Goal: Information Seeking & Learning: Learn about a topic

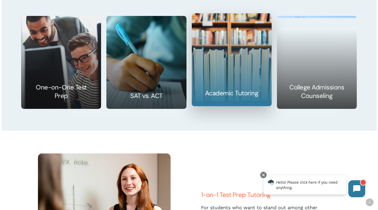
scroll to position [829, 0]
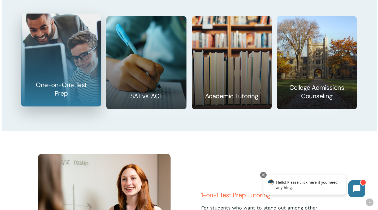
click at [70, 61] on link at bounding box center [61, 60] width 79 height 92
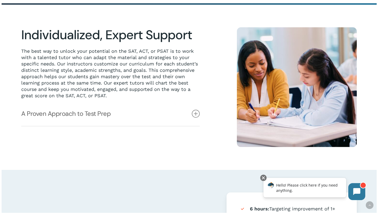
scroll to position [129, 0]
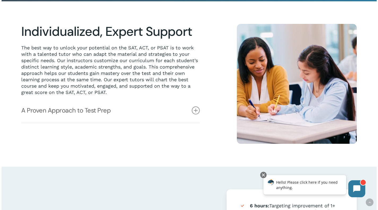
drag, startPoint x: 91, startPoint y: 112, endPoint x: 91, endPoint y: 107, distance: 4.8
click at [91, 107] on link "A Proven Approach to Test Prep" at bounding box center [110, 110] width 179 height 24
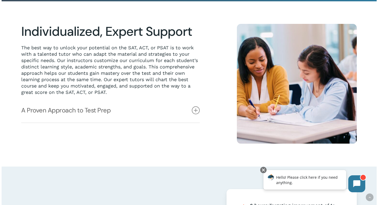
click at [91, 107] on link "A Proven Approach to Test Prep" at bounding box center [110, 110] width 179 height 24
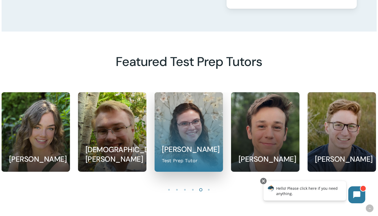
scroll to position [427, 0]
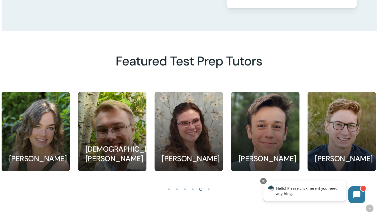
click at [173, 179] on div at bounding box center [189, 151] width 375 height 118
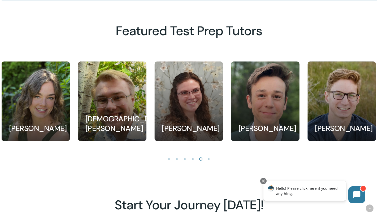
scroll to position [458, 0]
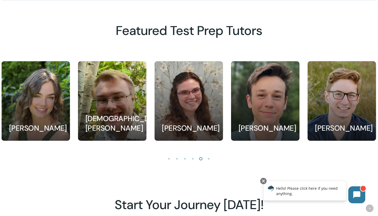
click at [208, 161] on li "Page dot 6" at bounding box center [209, 159] width 8 height 8
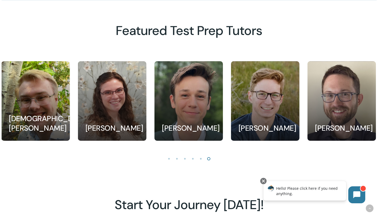
click at [208, 161] on li "Page dot 6" at bounding box center [209, 159] width 8 height 8
click at [199, 161] on li "Page dot 5" at bounding box center [201, 159] width 8 height 8
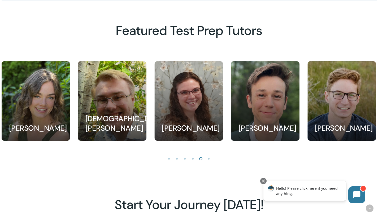
click at [193, 160] on li "Page dot 4" at bounding box center [193, 159] width 8 height 8
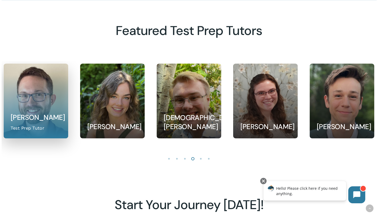
click at [44, 107] on link at bounding box center [36, 101] width 64 height 74
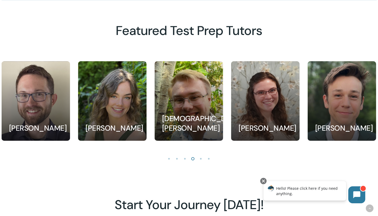
scroll to position [456, 0]
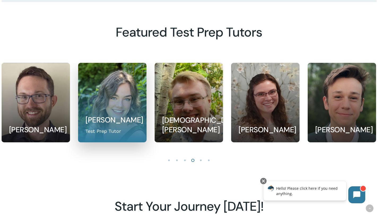
click at [119, 122] on link at bounding box center [112, 102] width 68 height 79
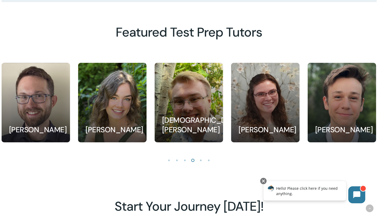
scroll to position [455, 0]
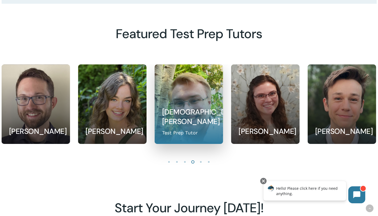
click at [184, 108] on link at bounding box center [189, 104] width 68 height 79
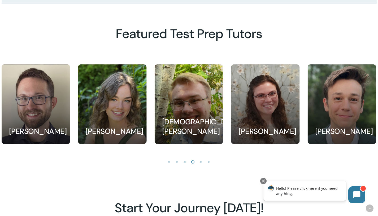
scroll to position [453, 0]
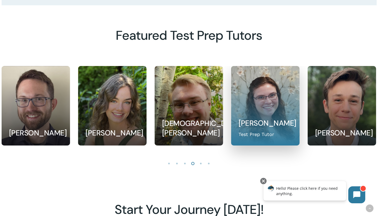
click at [259, 117] on link at bounding box center [266, 105] width 68 height 79
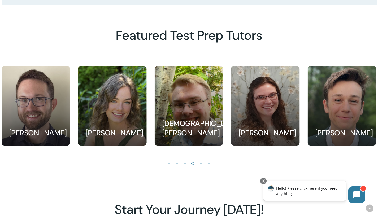
scroll to position [451, 0]
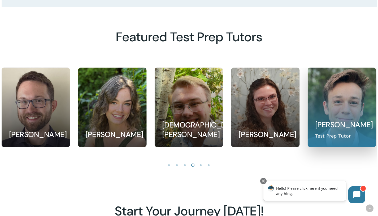
click at [335, 112] on link at bounding box center [342, 107] width 68 height 79
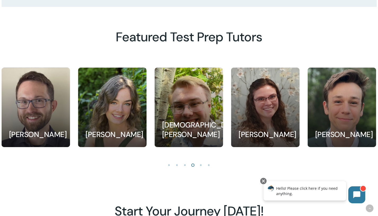
scroll to position [450, 0]
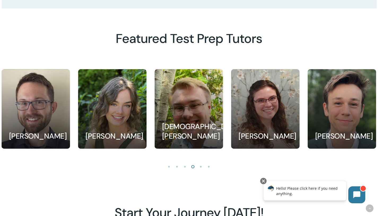
click at [203, 169] on li "Page dot 5" at bounding box center [201, 167] width 8 height 8
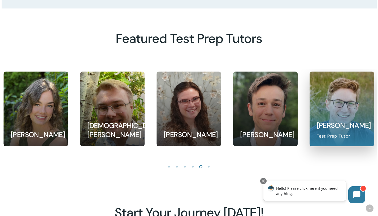
click at [331, 119] on link at bounding box center [342, 109] width 64 height 74
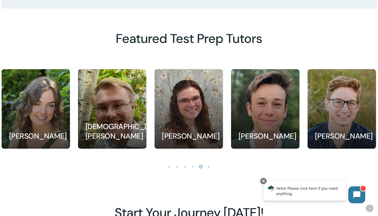
scroll to position [448, 0]
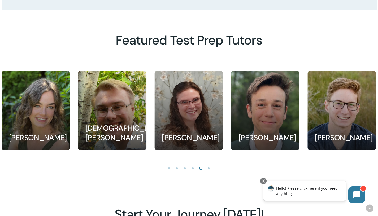
click at [209, 169] on li "Page dot 6" at bounding box center [209, 168] width 8 height 8
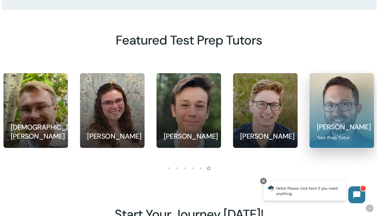
click at [341, 122] on link at bounding box center [342, 111] width 64 height 74
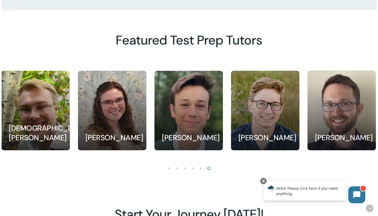
scroll to position [447, 0]
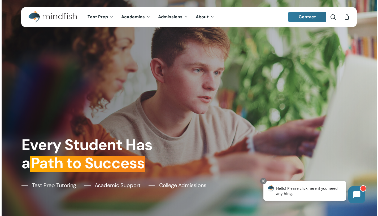
drag, startPoint x: 90, startPoint y: 0, endPoint x: 11, endPoint y: 49, distance: 93.1
click at [11, 49] on div at bounding box center [189, 108] width 375 height 216
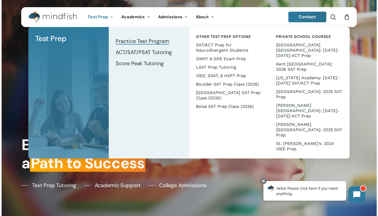
click at [123, 40] on span "Practice Test Program" at bounding box center [143, 41] width 54 height 7
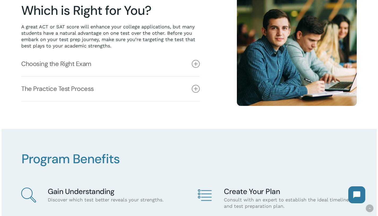
scroll to position [167, 0]
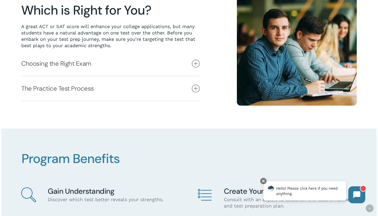
click at [82, 88] on link "The Practice Test Process" at bounding box center [110, 88] width 179 height 24
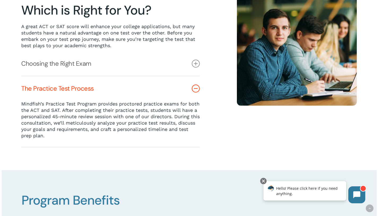
click at [69, 61] on link "Choosing the Right Exam" at bounding box center [110, 64] width 179 height 24
